Goal: Find specific page/section: Find specific page/section

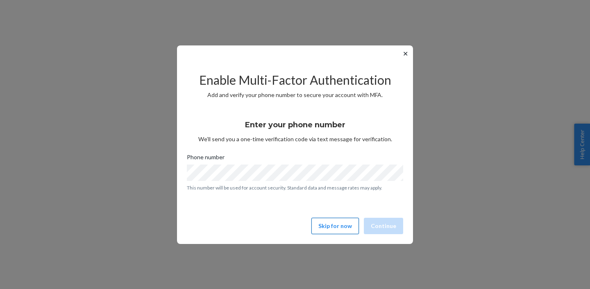
click at [345, 226] on button "Skip for now" at bounding box center [336, 226] width 48 height 16
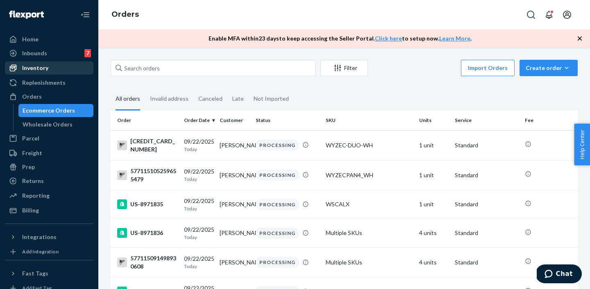
drag, startPoint x: 44, startPoint y: 66, endPoint x: 50, endPoint y: 73, distance: 8.7
click at [44, 66] on div "Inventory" at bounding box center [35, 68] width 26 height 8
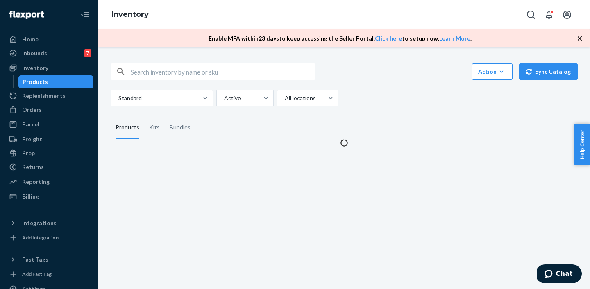
click at [51, 75] on link "Products" at bounding box center [55, 81] width 75 height 13
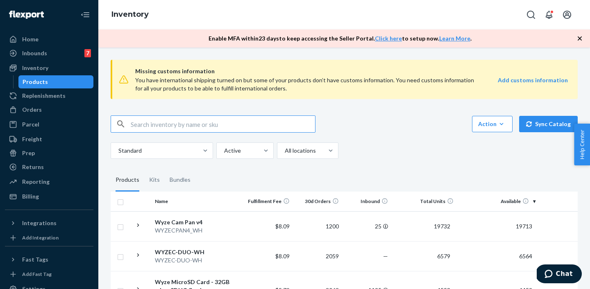
click at [231, 117] on input "text" at bounding box center [223, 124] width 185 height 16
type input "bulb cam"
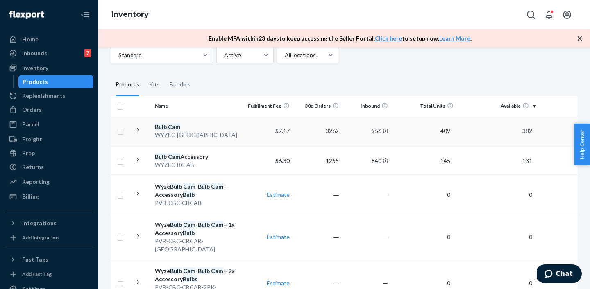
scroll to position [95, 0]
click at [175, 126] on em "Cam" at bounding box center [174, 127] width 12 height 7
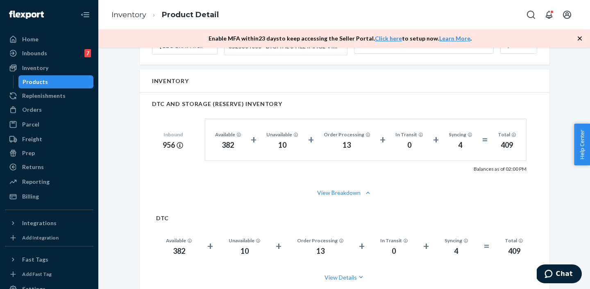
scroll to position [545, 0]
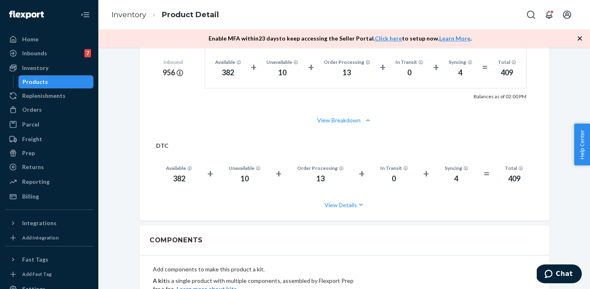
drag, startPoint x: 337, startPoint y: 114, endPoint x: 393, endPoint y: 133, distance: 58.9
click at [390, 133] on div "Inventory DTC AND STORAGE (RESERVE) INVENTORY Inbound 956 Available 382 + Unava…" at bounding box center [345, 109] width 410 height 224
click at [344, 194] on button "View Details" at bounding box center [344, 205] width 377 height 22
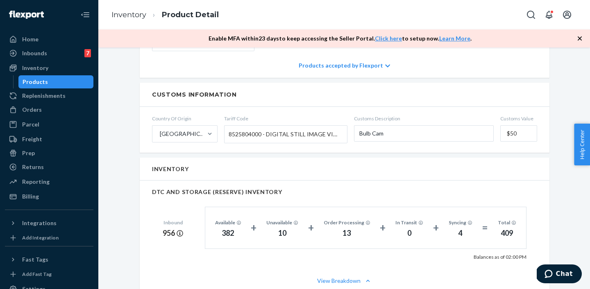
scroll to position [0, 0]
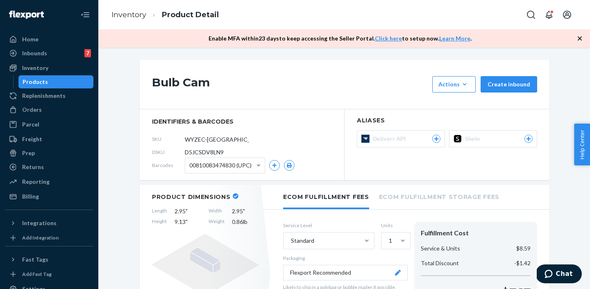
click at [327, 52] on div "Bulb Cam Actions Add components Hide Request removal Create inbound identifiers…" at bounding box center [344, 169] width 492 height 242
